Goal: Task Accomplishment & Management: Manage account settings

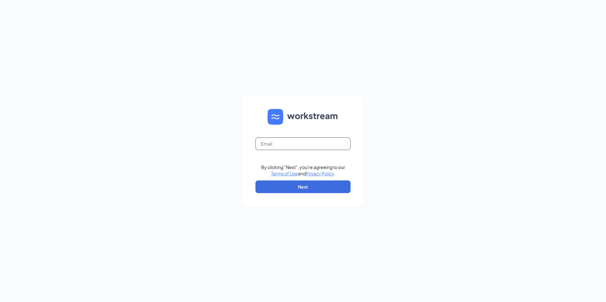
click at [273, 150] on input "text" at bounding box center [302, 144] width 95 height 13
type input "hwaite.donuts@yahoo.com"
click at [304, 186] on button "Next" at bounding box center [302, 187] width 95 height 13
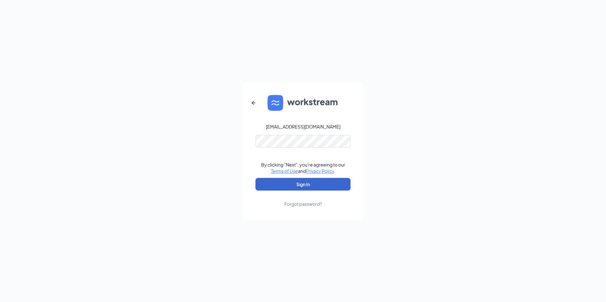
click at [294, 186] on button "Sign In" at bounding box center [302, 184] width 95 height 13
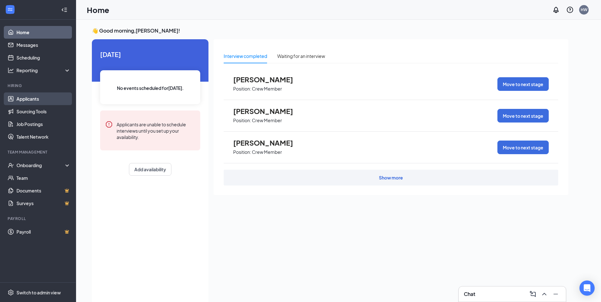
click at [39, 99] on link "Applicants" at bounding box center [43, 99] width 54 height 13
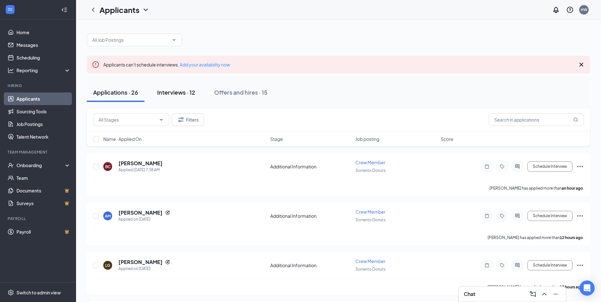
click at [178, 91] on div "Interviews · 12" at bounding box center [176, 92] width 38 height 8
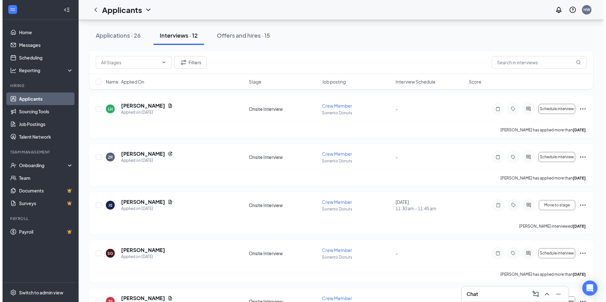
scroll to position [113, 0]
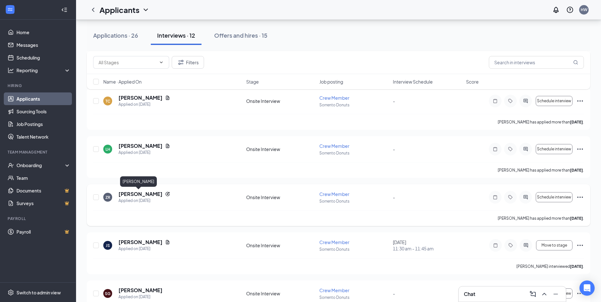
click at [130, 191] on h5 "[PERSON_NAME]" at bounding box center [141, 194] width 44 height 7
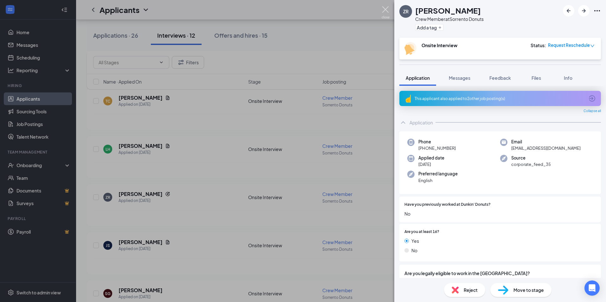
click at [389, 10] on img at bounding box center [386, 12] width 8 height 12
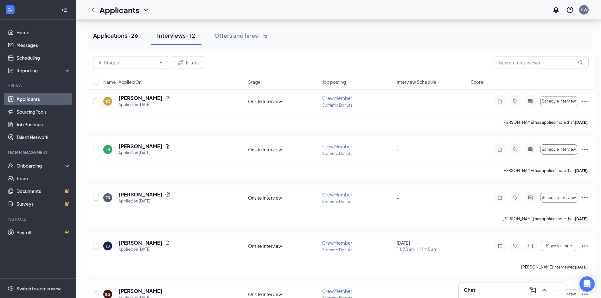
click at [94, 39] on button "Applications · 26" at bounding box center [116, 35] width 58 height 19
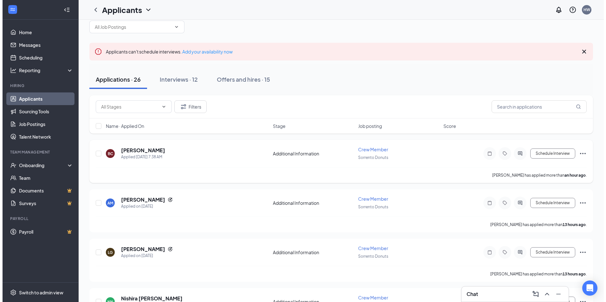
scroll to position [32, 0]
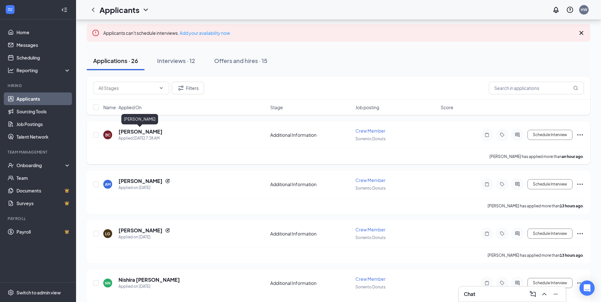
click at [141, 130] on h5 "[PERSON_NAME]" at bounding box center [141, 131] width 44 height 7
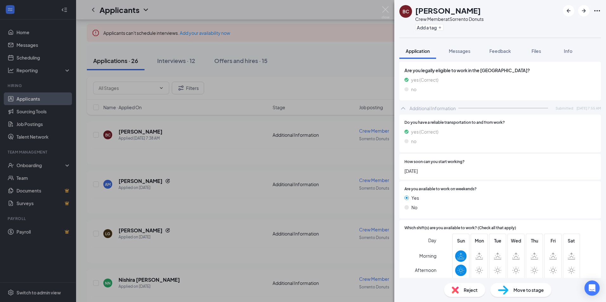
scroll to position [259, 0]
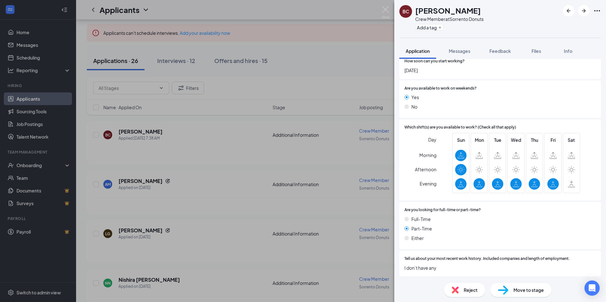
click at [294, 207] on div "BC [PERSON_NAME] Crew Member at Sorrento Donuts Add a tag Application Messages …" at bounding box center [303, 151] width 606 height 302
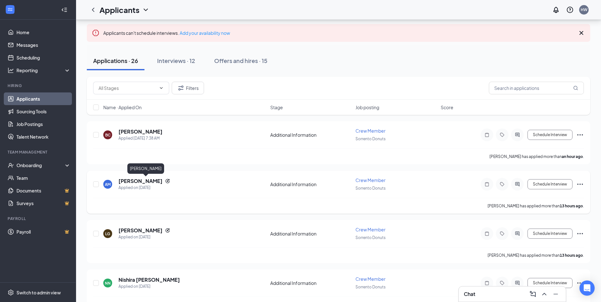
click at [170, 179] on div "[PERSON_NAME]" at bounding box center [145, 181] width 52 height 7
click at [163, 179] on h5 "[PERSON_NAME]" at bounding box center [141, 181] width 44 height 7
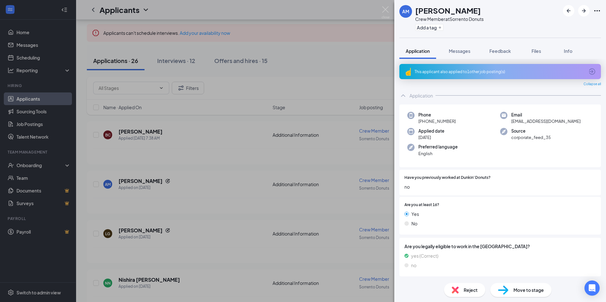
click at [434, 73] on div "This applicant also applied to 1 other job posting(s)" at bounding box center [500, 71] width 170 height 5
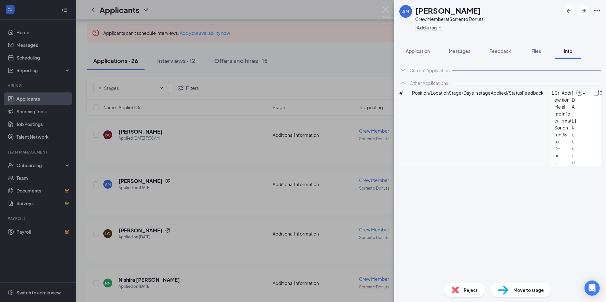
click at [406, 70] on div "Current Application" at bounding box center [500, 70] width 202 height 13
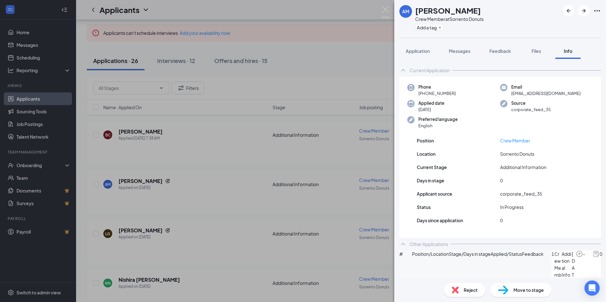
drag, startPoint x: 412, startPoint y: 73, endPoint x: 412, endPoint y: 69, distance: 4.4
click at [412, 69] on div "Current Application" at bounding box center [430, 70] width 40 height 6
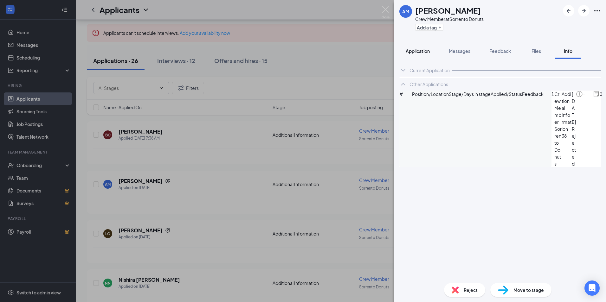
click at [409, 51] on span "Application" at bounding box center [418, 51] width 24 height 6
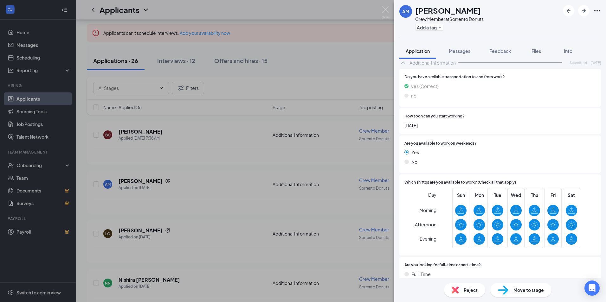
scroll to position [298, 0]
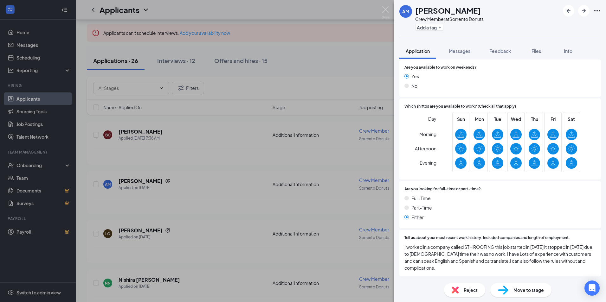
click at [375, 127] on div "AM [PERSON_NAME] Crew Member at Sorrento Donuts Add a tag Application Messages …" at bounding box center [303, 151] width 606 height 302
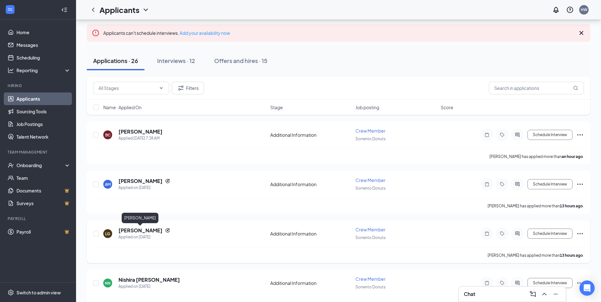
click at [154, 228] on h5 "[PERSON_NAME]" at bounding box center [141, 230] width 44 height 7
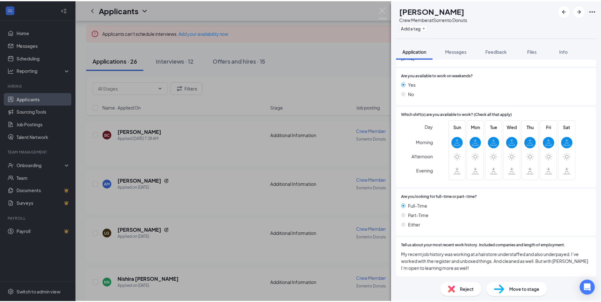
scroll to position [291, 0]
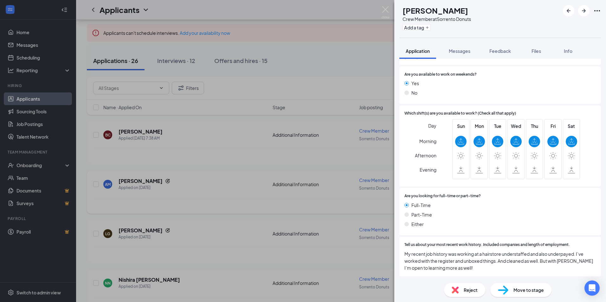
drag, startPoint x: 295, startPoint y: 225, endPoint x: 257, endPoint y: 190, distance: 51.6
click at [295, 225] on div "LG [PERSON_NAME] Crew Member at Sorrento Donuts Add a tag Application Messages …" at bounding box center [303, 151] width 606 height 302
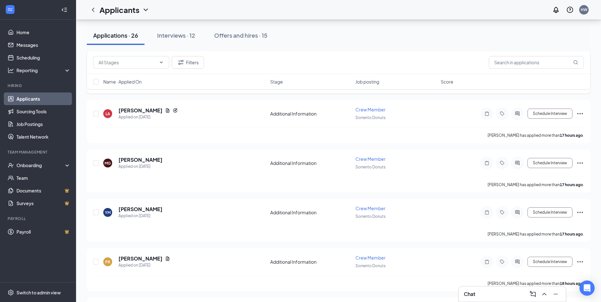
scroll to position [254, 0]
